Goal: Find specific page/section: Find specific page/section

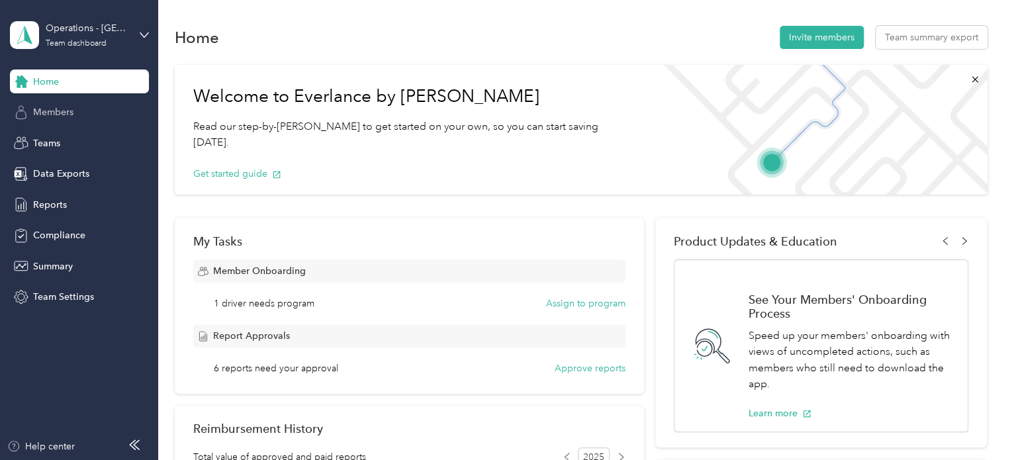
click at [73, 109] on div "Members" at bounding box center [79, 113] width 139 height 24
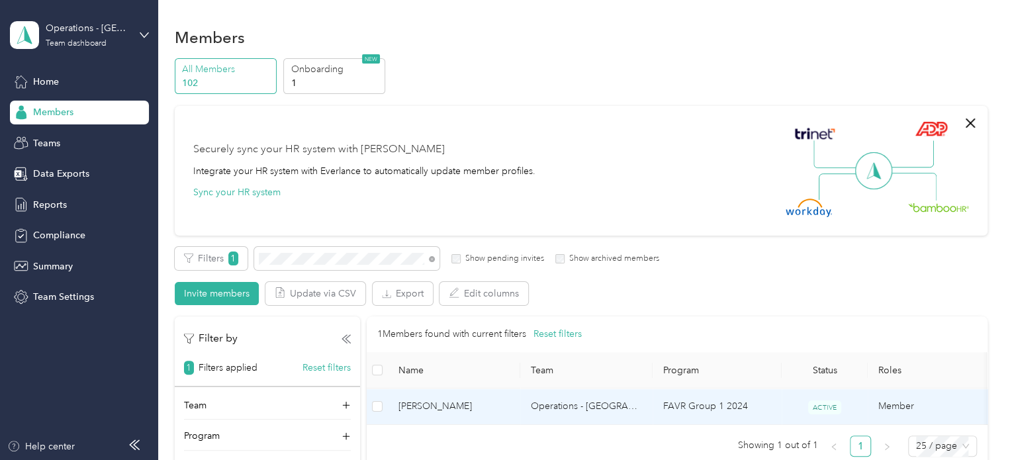
click at [481, 410] on span "[PERSON_NAME]" at bounding box center [454, 406] width 111 height 15
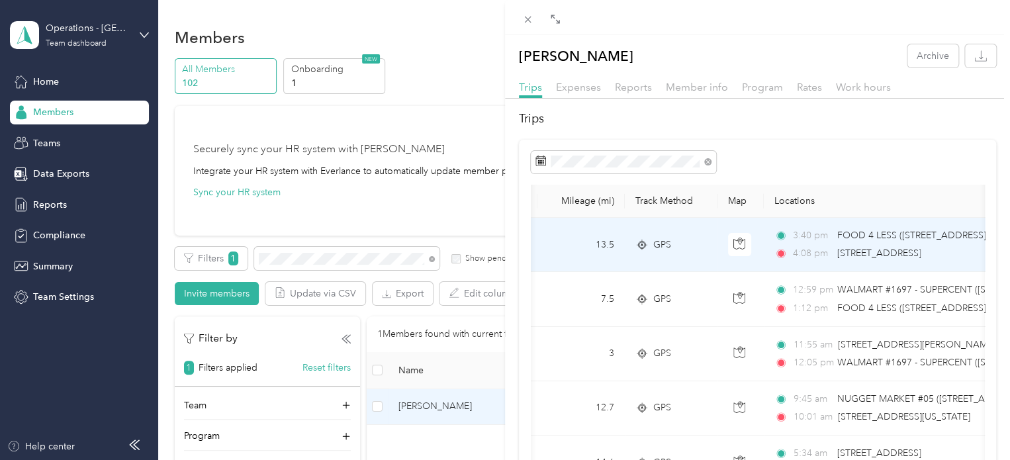
scroll to position [0, 87]
